Goal: Transaction & Acquisition: Purchase product/service

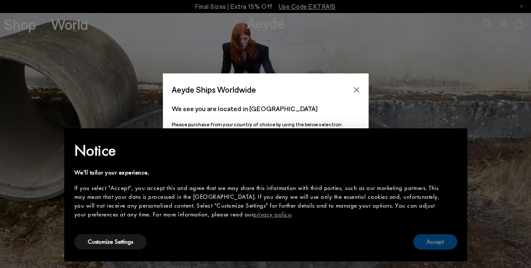
click at [433, 248] on button "Accept" at bounding box center [435, 242] width 44 height 16
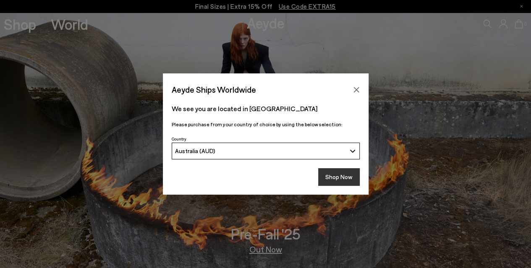
click at [352, 183] on button "Shop Now" at bounding box center [339, 177] width 42 height 18
click at [355, 186] on button "Shop Now" at bounding box center [339, 177] width 42 height 18
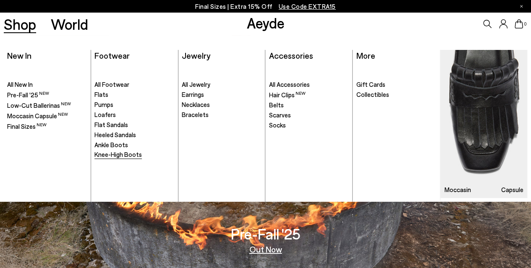
click at [122, 155] on span "Knee-High Boots" at bounding box center [117, 155] width 47 height 8
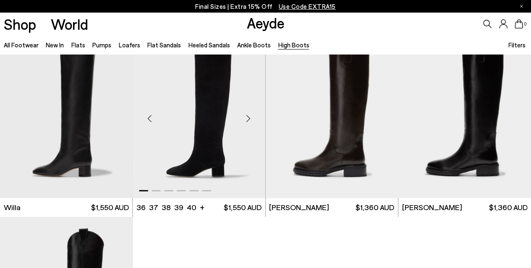
scroll to position [210, 0]
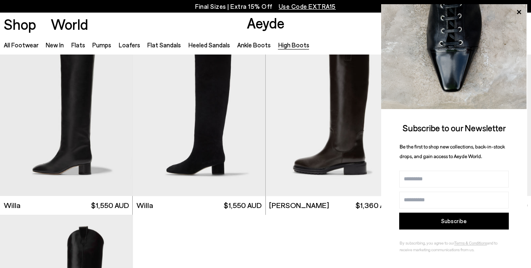
click at [298, 238] on div at bounding box center [265, 128] width 531 height 569
click at [521, 11] on icon at bounding box center [519, 12] width 4 height 4
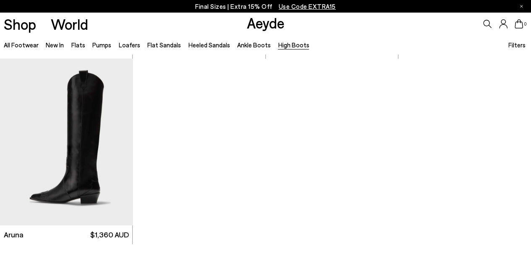
scroll to position [336, 0]
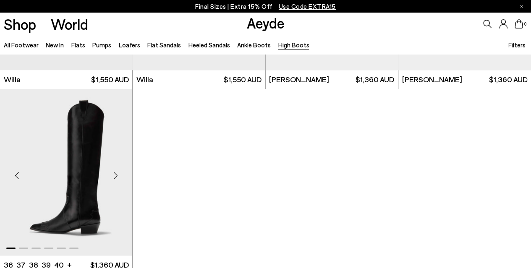
click at [115, 174] on div "Next slide" at bounding box center [115, 175] width 25 height 25
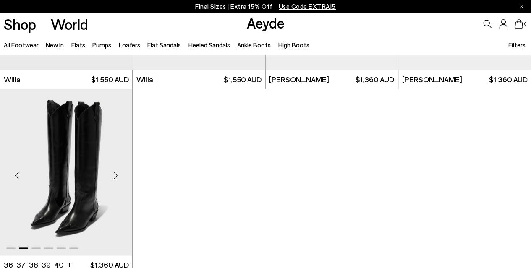
click at [115, 174] on div "Next slide" at bounding box center [115, 175] width 25 height 25
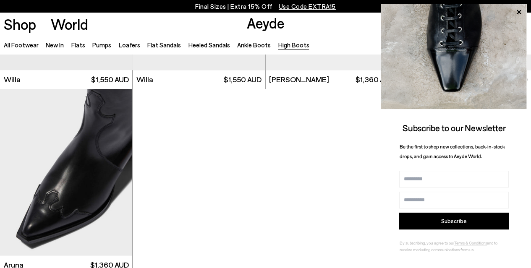
click at [268, 154] on div at bounding box center [265, 2] width 531 height 569
click at [520, 12] on icon at bounding box center [519, 12] width 4 height 4
